Goal: Task Accomplishment & Management: Manage account settings

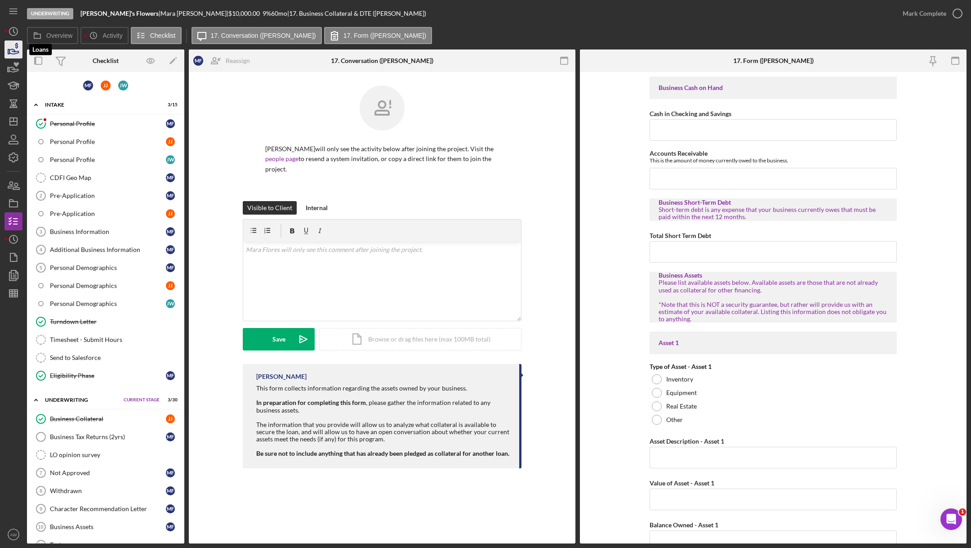
click at [11, 53] on icon "button" at bounding box center [13, 51] width 9 height 5
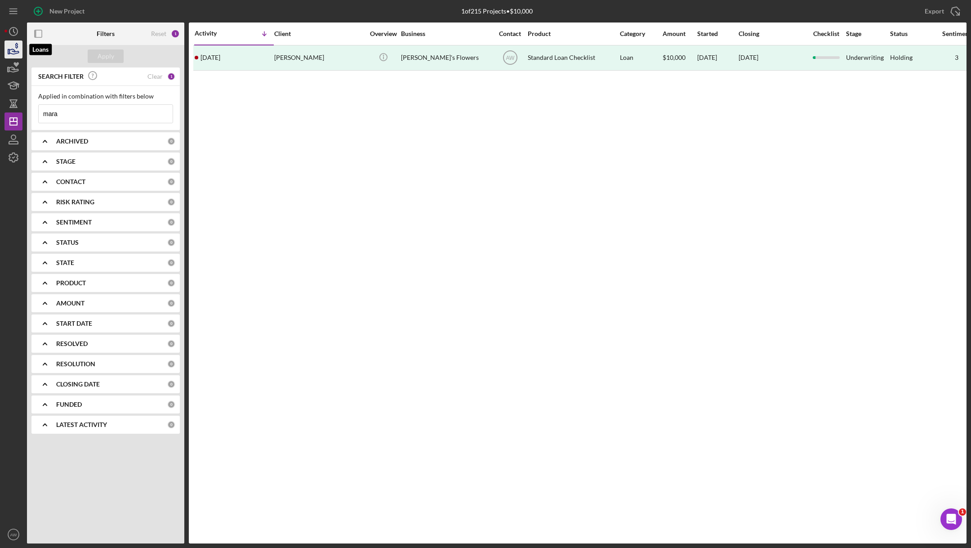
click at [17, 47] on icon "button" at bounding box center [13, 49] width 22 height 22
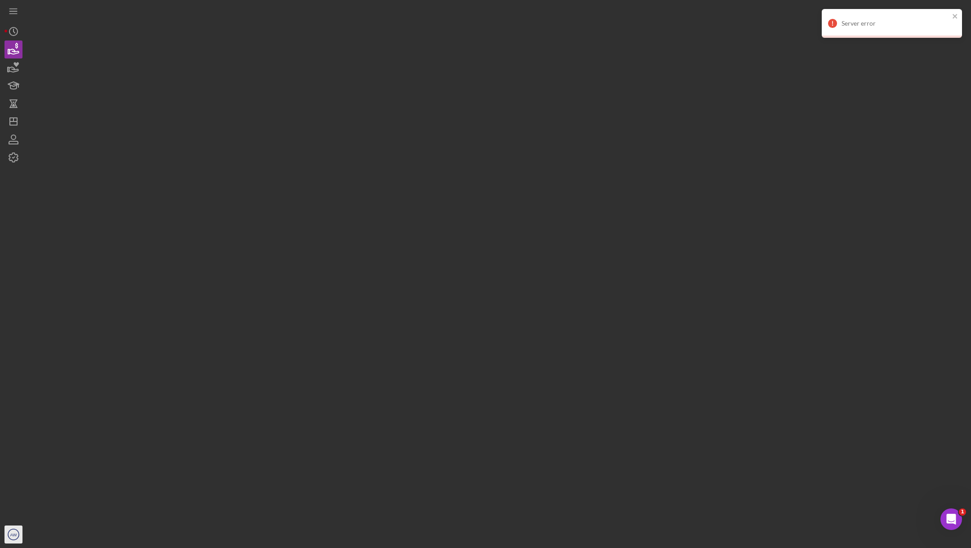
click at [12, 532] on text "AW" at bounding box center [13, 534] width 7 height 5
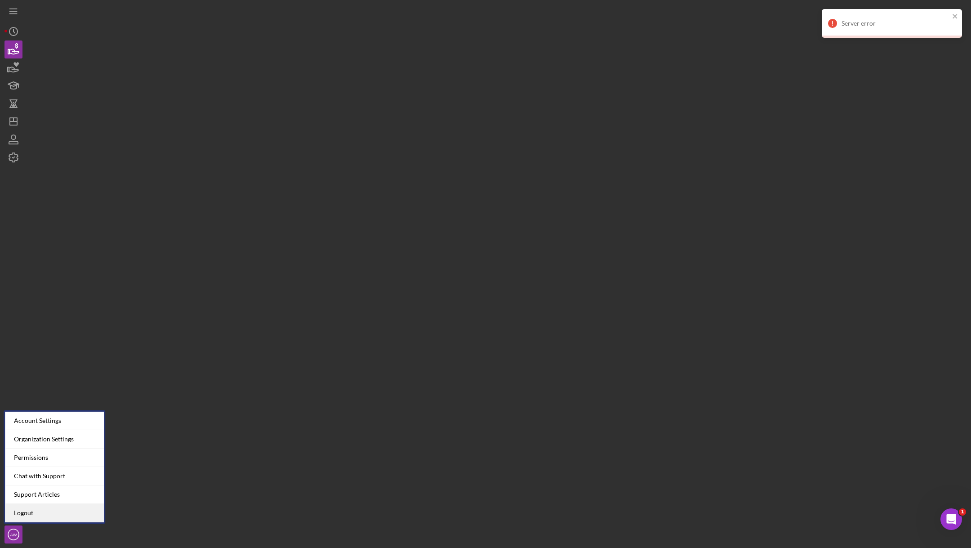
click at [45, 505] on link "Logout" at bounding box center [54, 513] width 99 height 18
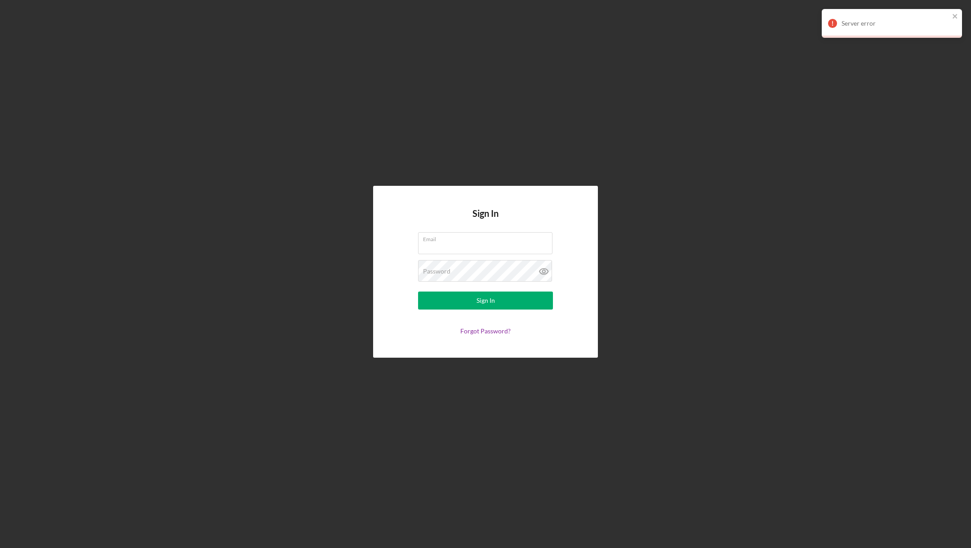
type input "lfdemoorg@gmail.com"
click at [440, 309] on form "Email lfdemoorg@gmail.com Password Sign In Forgot Password?" at bounding box center [486, 283] width 180 height 103
click at [440, 306] on button "Sign In" at bounding box center [485, 300] width 135 height 18
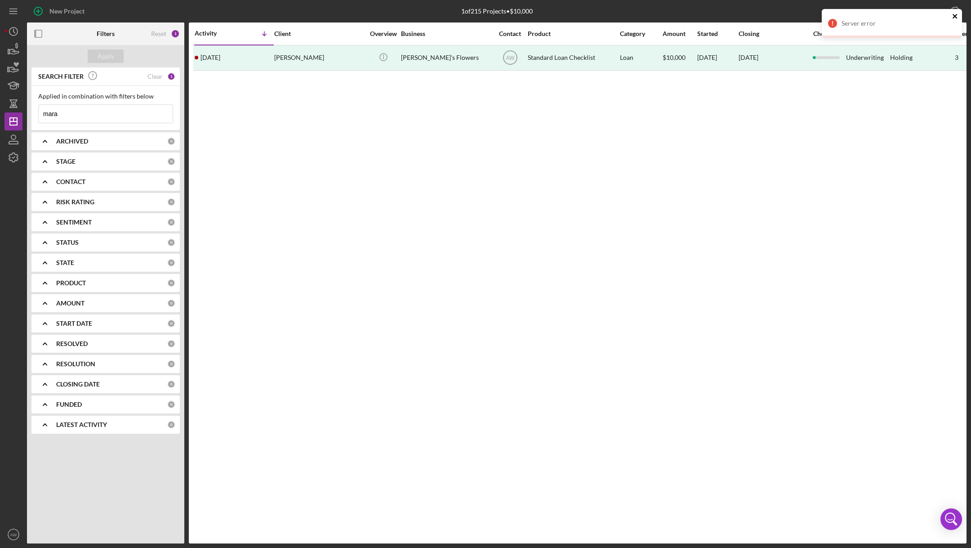
click at [957, 16] on icon "close" at bounding box center [955, 16] width 6 height 7
click at [16, 53] on icon "button" at bounding box center [13, 51] width 9 height 5
